Goal: Navigation & Orientation: Find specific page/section

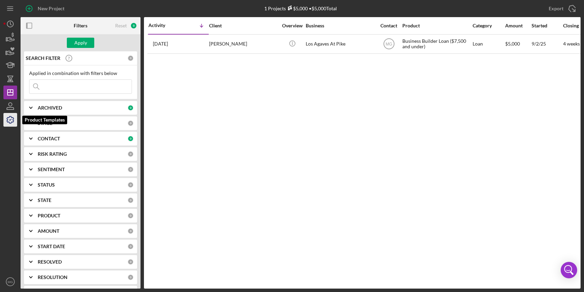
click at [11, 122] on icon "button" at bounding box center [10, 119] width 17 height 17
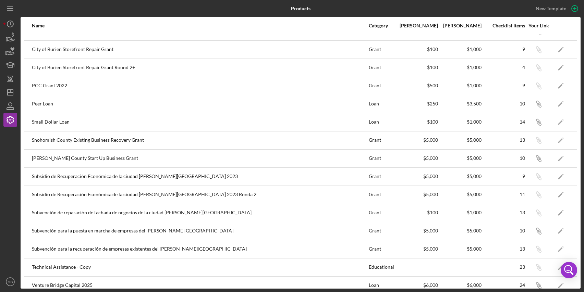
scroll to position [131, 0]
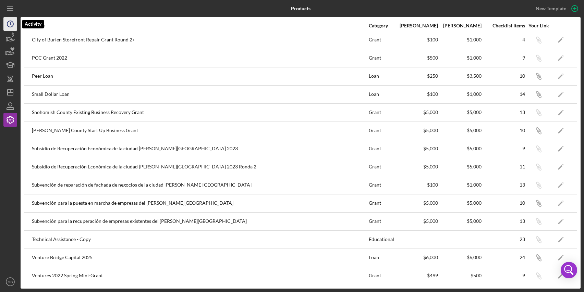
click at [11, 27] on circle "button" at bounding box center [10, 24] width 6 height 6
